Goal: Information Seeking & Learning: Learn about a topic

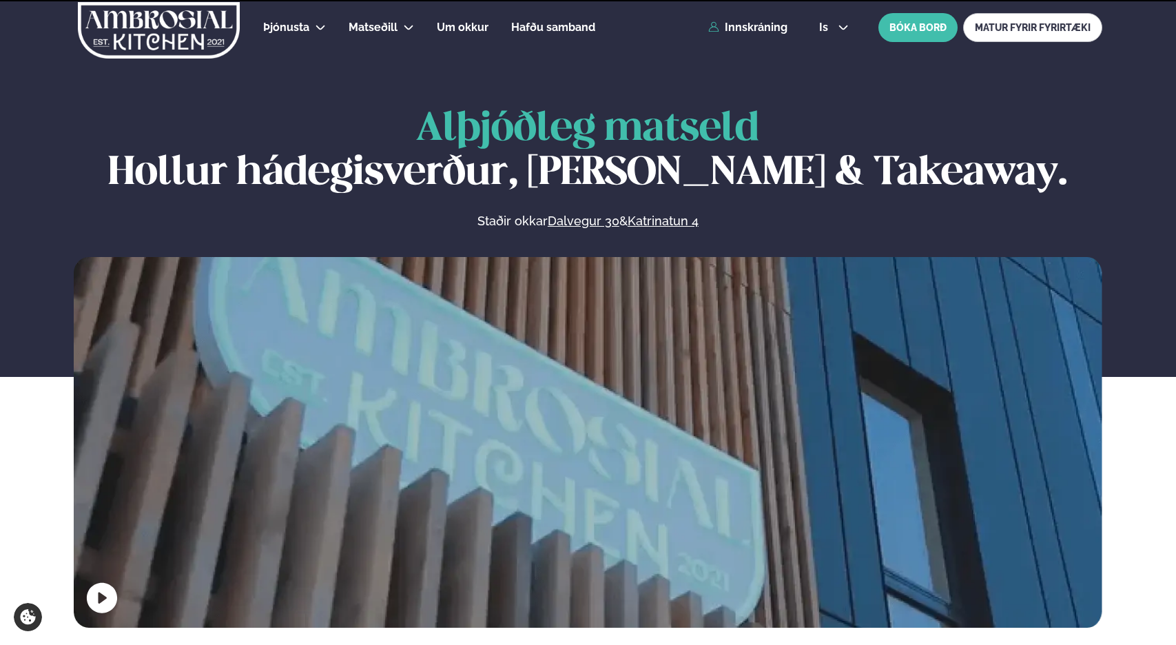
scroll to position [689, 0]
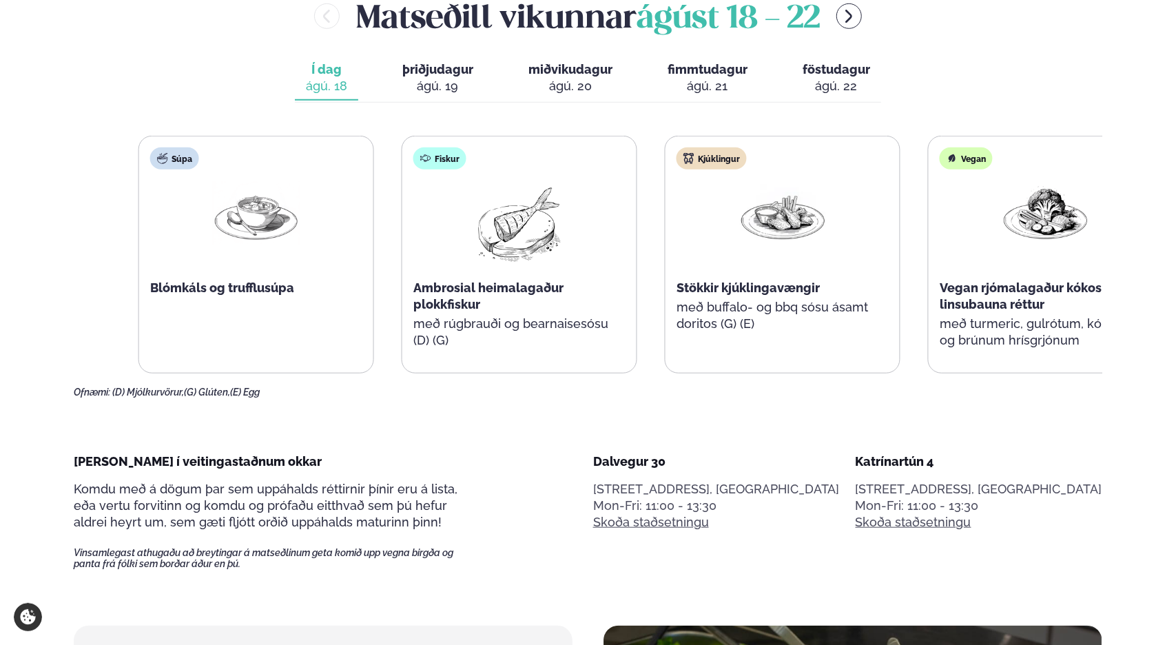
click at [758, 275] on div "Kjúklingur Stökkir kjúklingavængir með buffalo- og bbq sósu ásamt doritos (G) (…" at bounding box center [782, 246] width 234 height 220
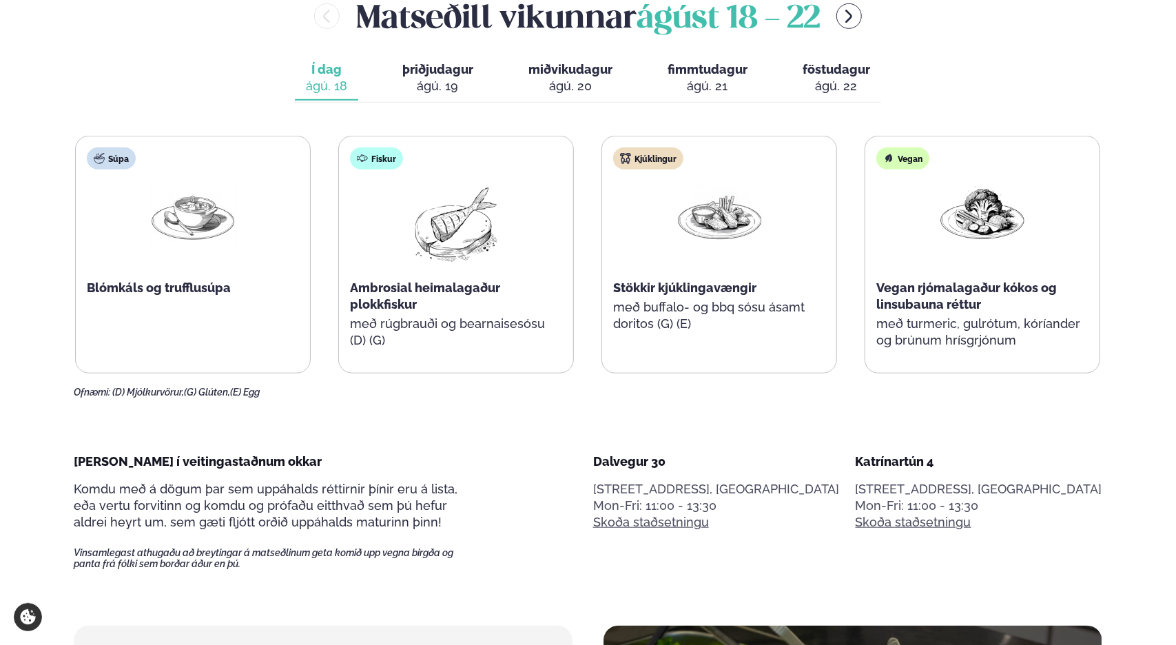
click at [705, 293] on span "Stökkir kjúklingavængir" at bounding box center [684, 287] width 143 height 14
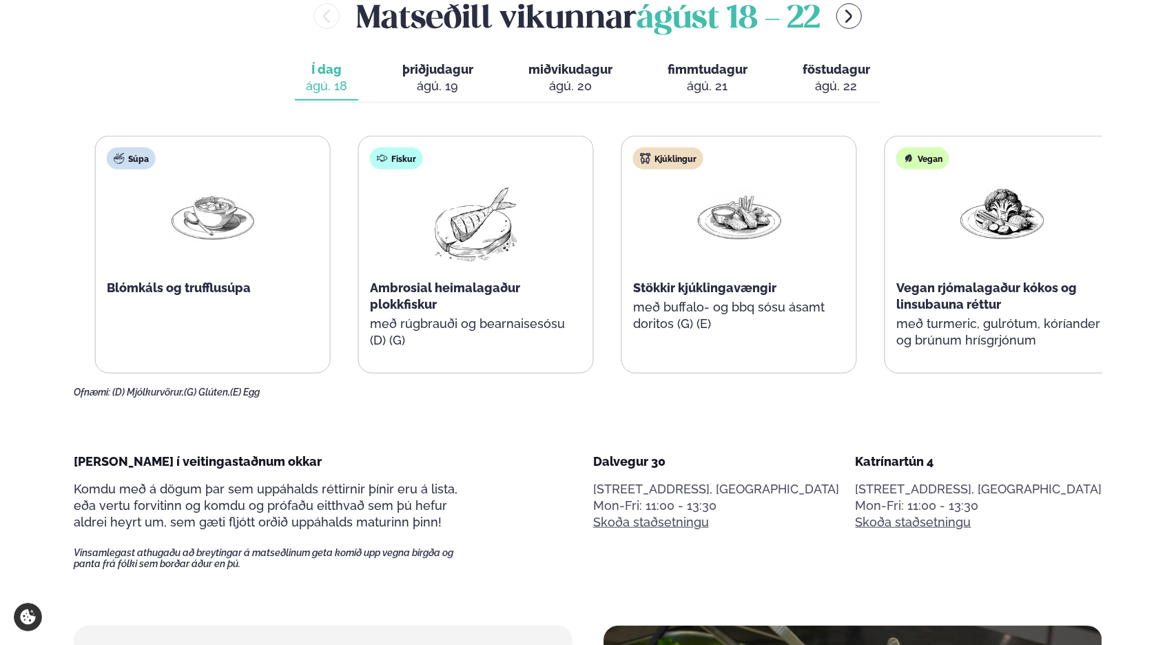
click at [713, 308] on p "með buffalo- og bbq sósu ásamt doritos (G) (E)" at bounding box center [739, 315] width 212 height 33
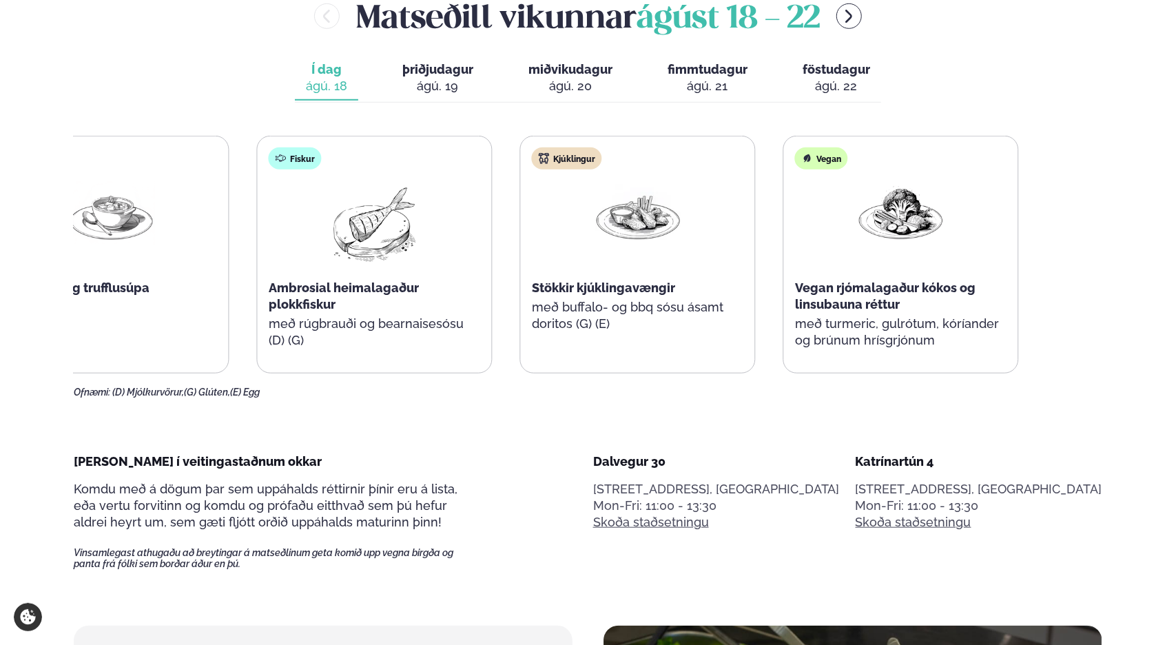
click at [537, 289] on div "Kjúklingur Stökkir kjúklingavængir með buffalo- og bbq sósu ásamt doritos (G) (…" at bounding box center [638, 246] width 234 height 220
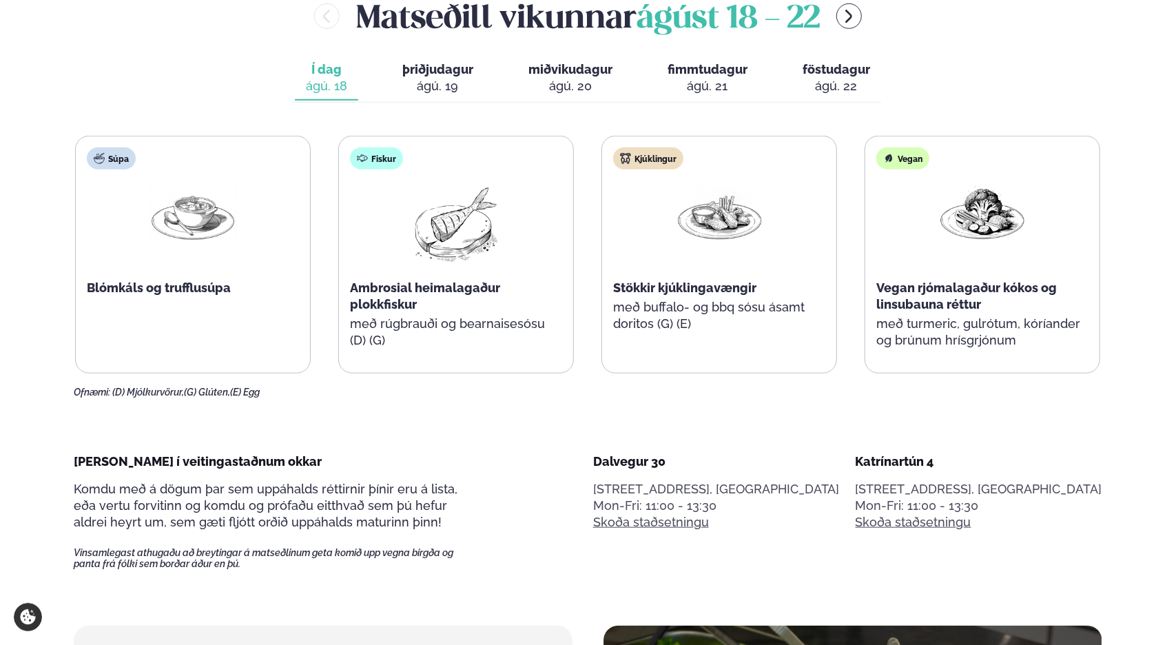
click at [458, 83] on div "ágú. 19" at bounding box center [437, 86] width 71 height 17
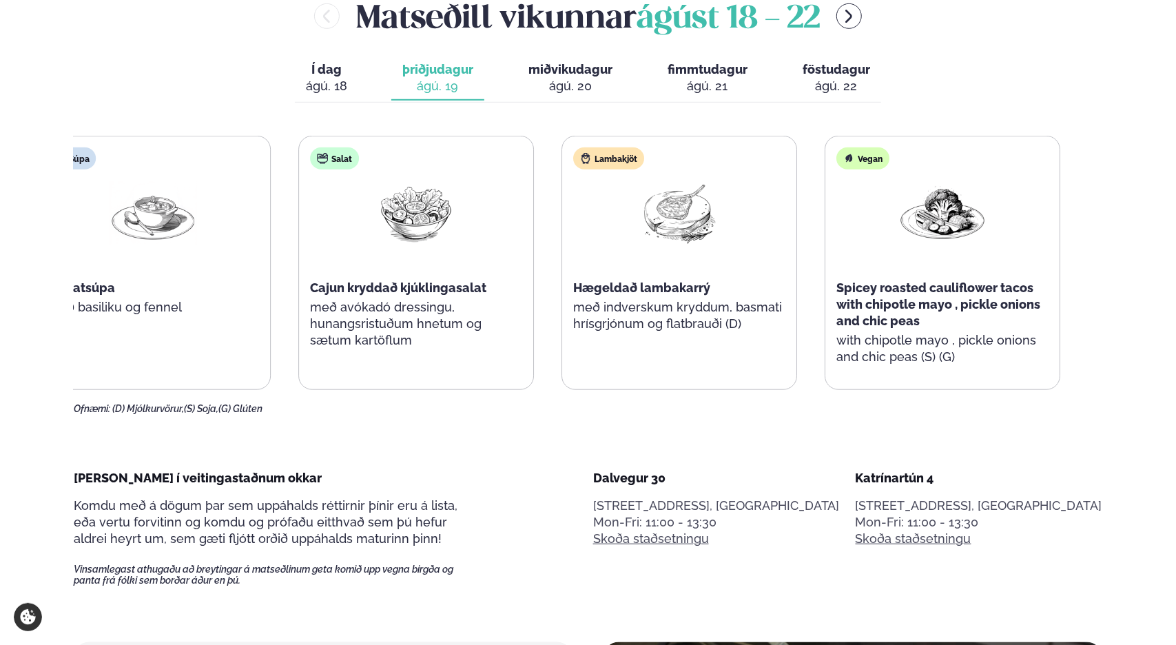
click at [529, 258] on div "Súpa Tómatsúpa með basiliku og fennel Salat Cajun kryddað kjúklingasalat með av…" at bounding box center [548, 263] width 1025 height 254
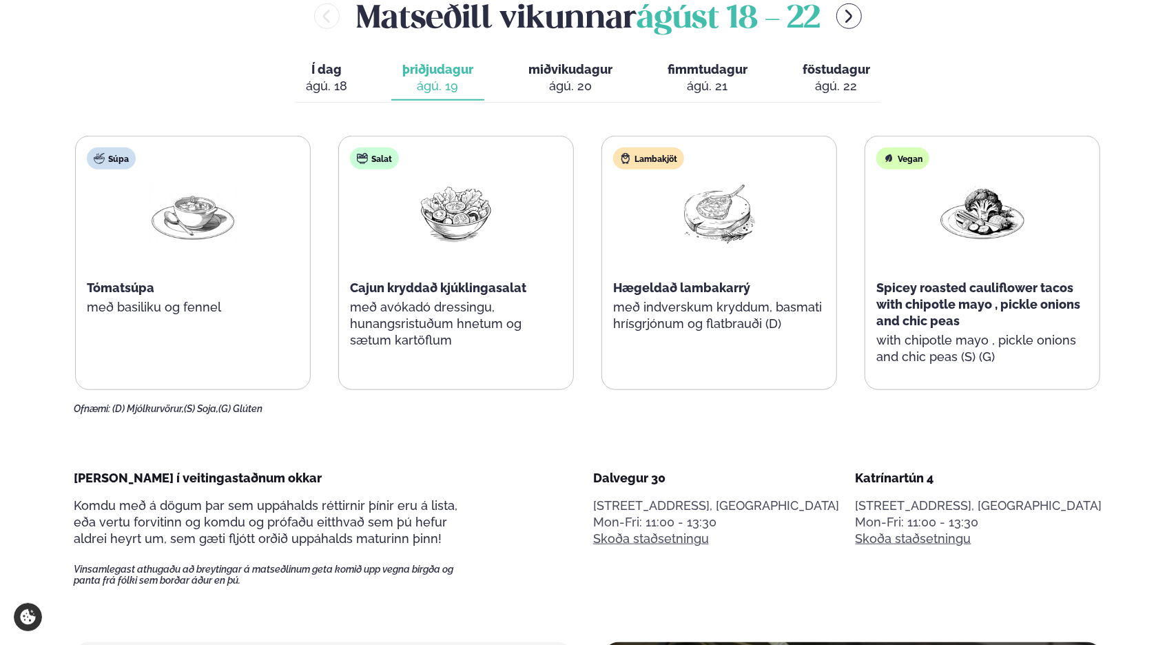
click at [567, 84] on div "ágú. 20" at bounding box center [570, 86] width 84 height 17
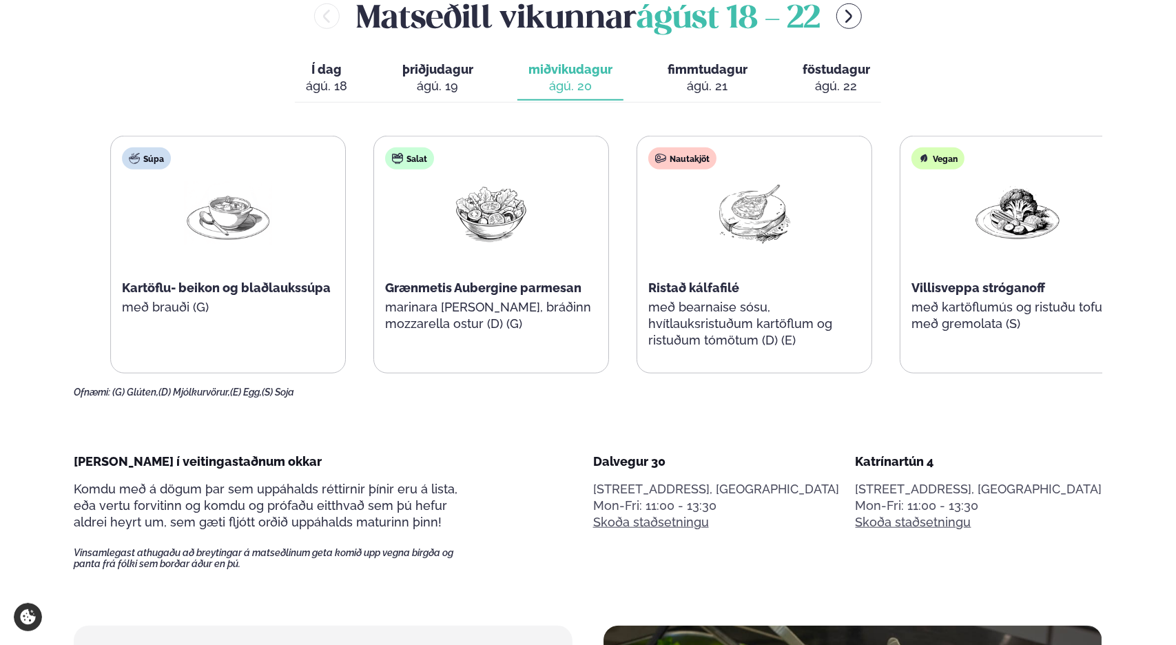
click at [693, 291] on span "Ristað kálfafilé" at bounding box center [693, 287] width 91 height 14
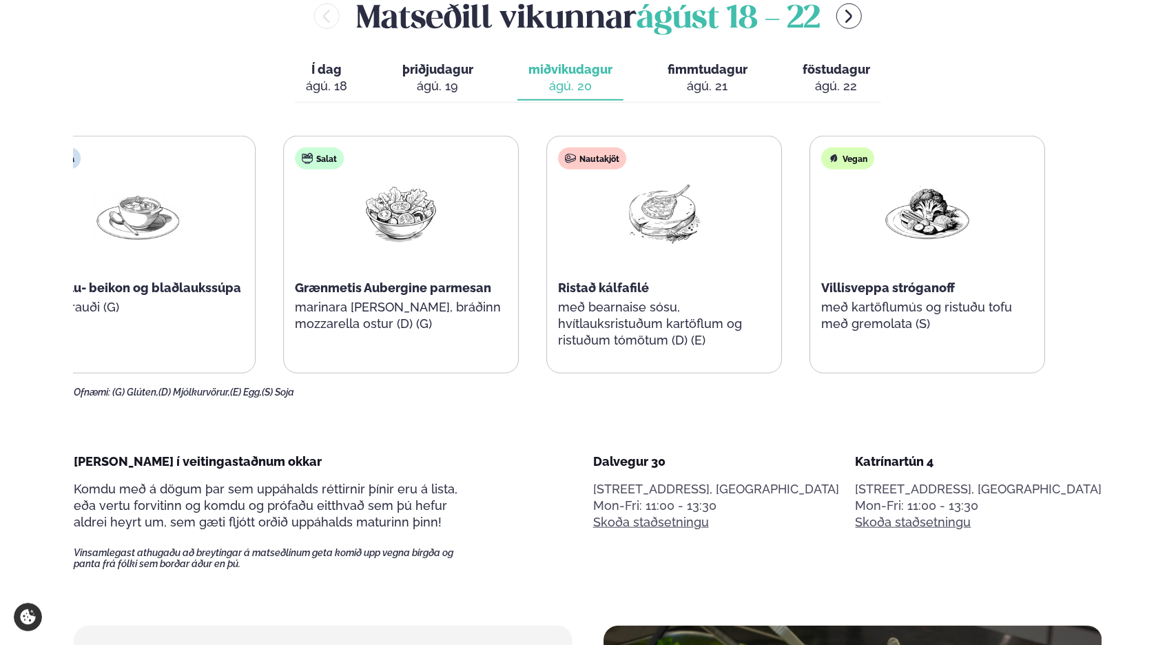
click at [576, 290] on span "Ristað kálfafilé" at bounding box center [603, 287] width 91 height 14
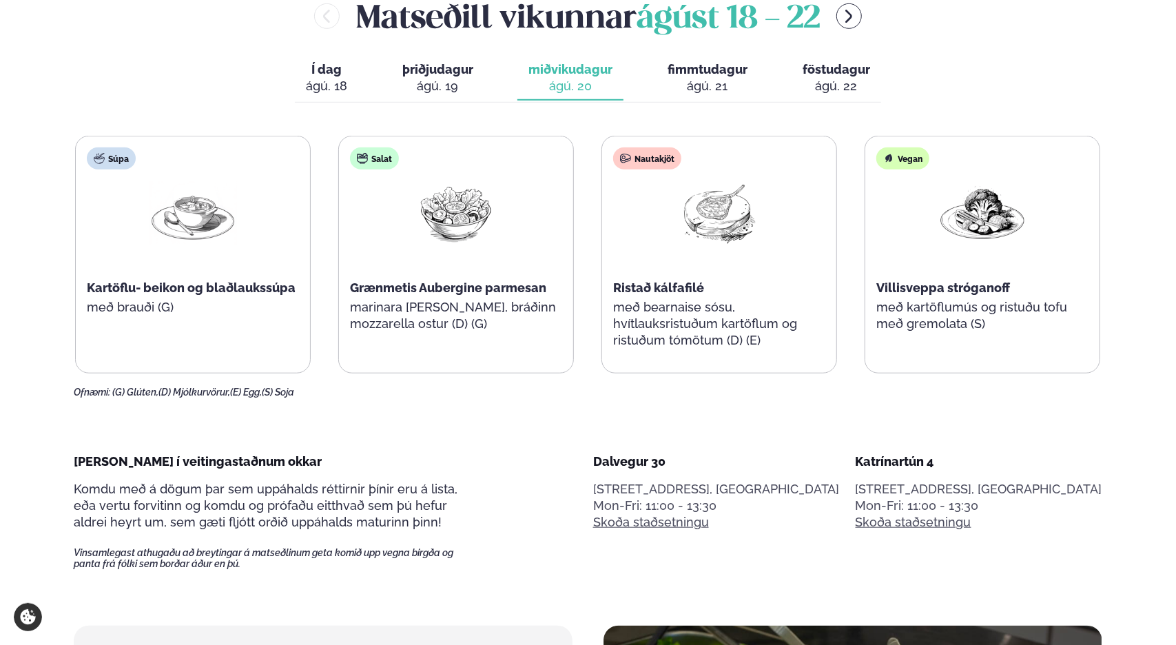
click at [682, 76] on button "fimmtudagur fim. [DATE]" at bounding box center [707, 78] width 102 height 45
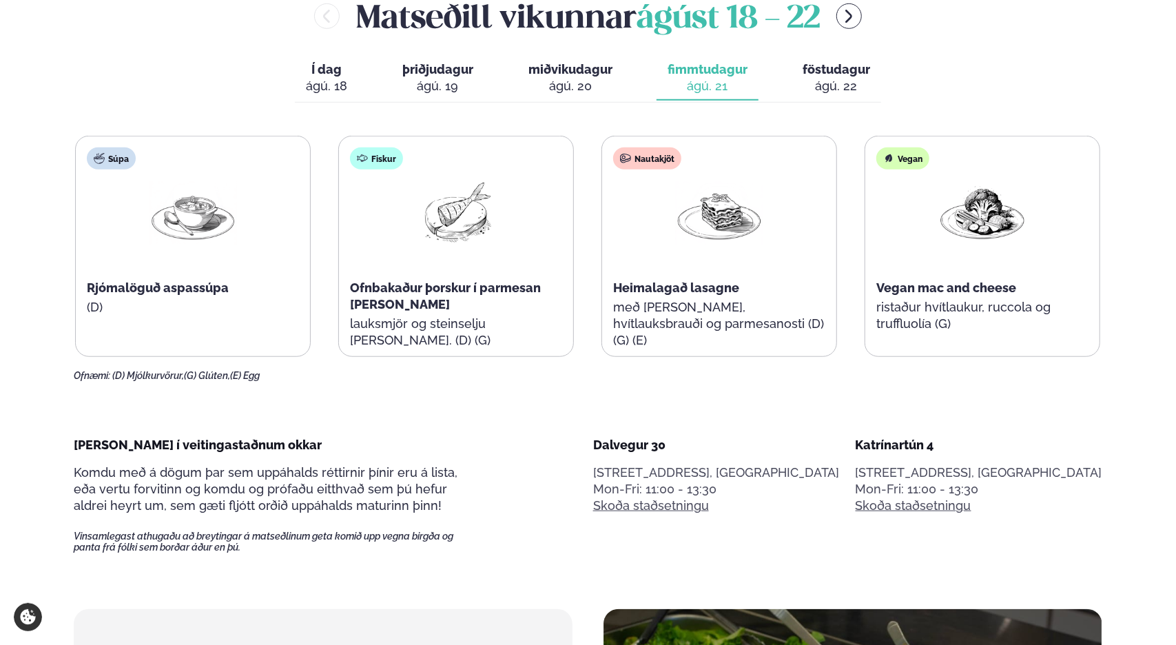
click at [839, 73] on span "föstudagur" at bounding box center [835, 69] width 67 height 14
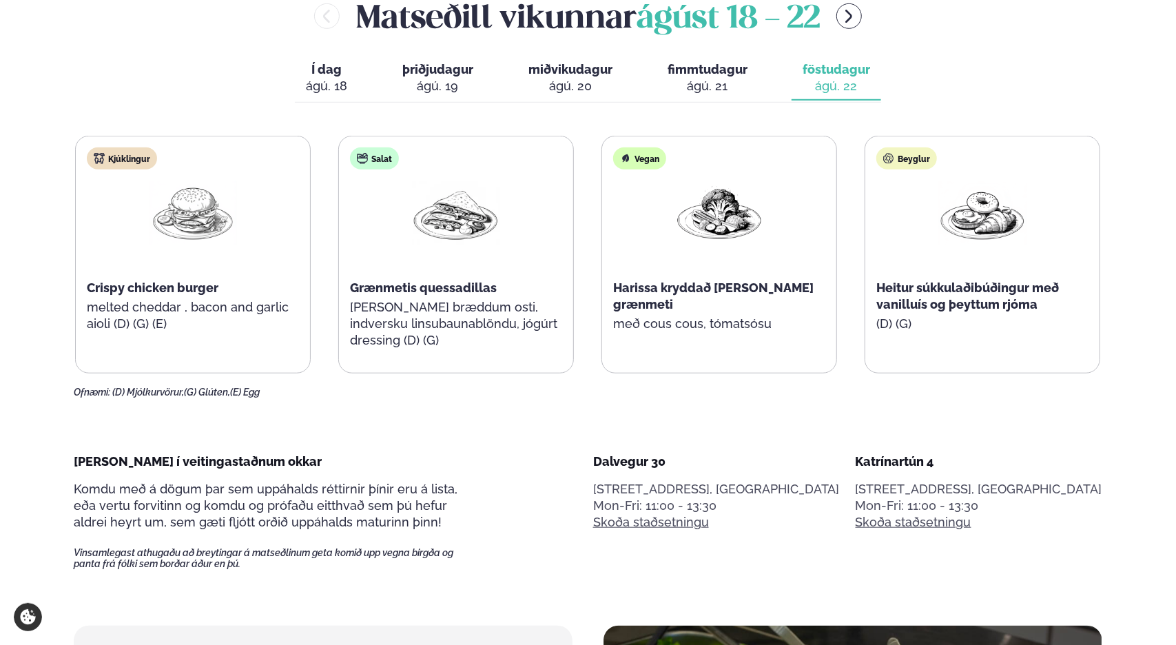
click at [335, 85] on div "ágú. 18" at bounding box center [326, 86] width 41 height 17
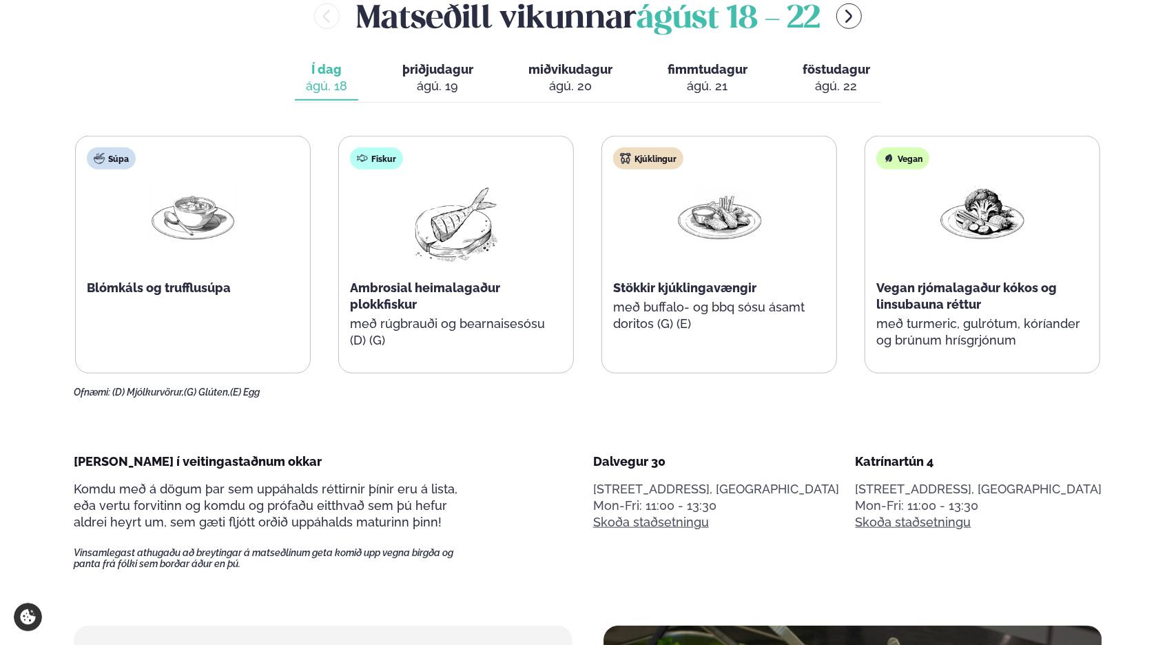
click at [231, 101] on div "Matseðill vikunnar [DATE] - [DATE] Í dag Í d. [DATE] þriðjudagur þri. [DATE] mi…" at bounding box center [588, 196] width 1028 height 404
click at [189, 85] on div "Matseðill vikunnar [DATE] - [DATE] Í dag Í d. [DATE] þriðjudagur þri. [DATE] mi…" at bounding box center [588, 196] width 1028 height 404
click at [977, 56] on div "Matseðill vikunnar [DATE] - [DATE] Í dag Í d. [DATE] þriðjudagur þri. [DATE] mi…" at bounding box center [588, 196] width 1028 height 404
